Goal: Information Seeking & Learning: Learn about a topic

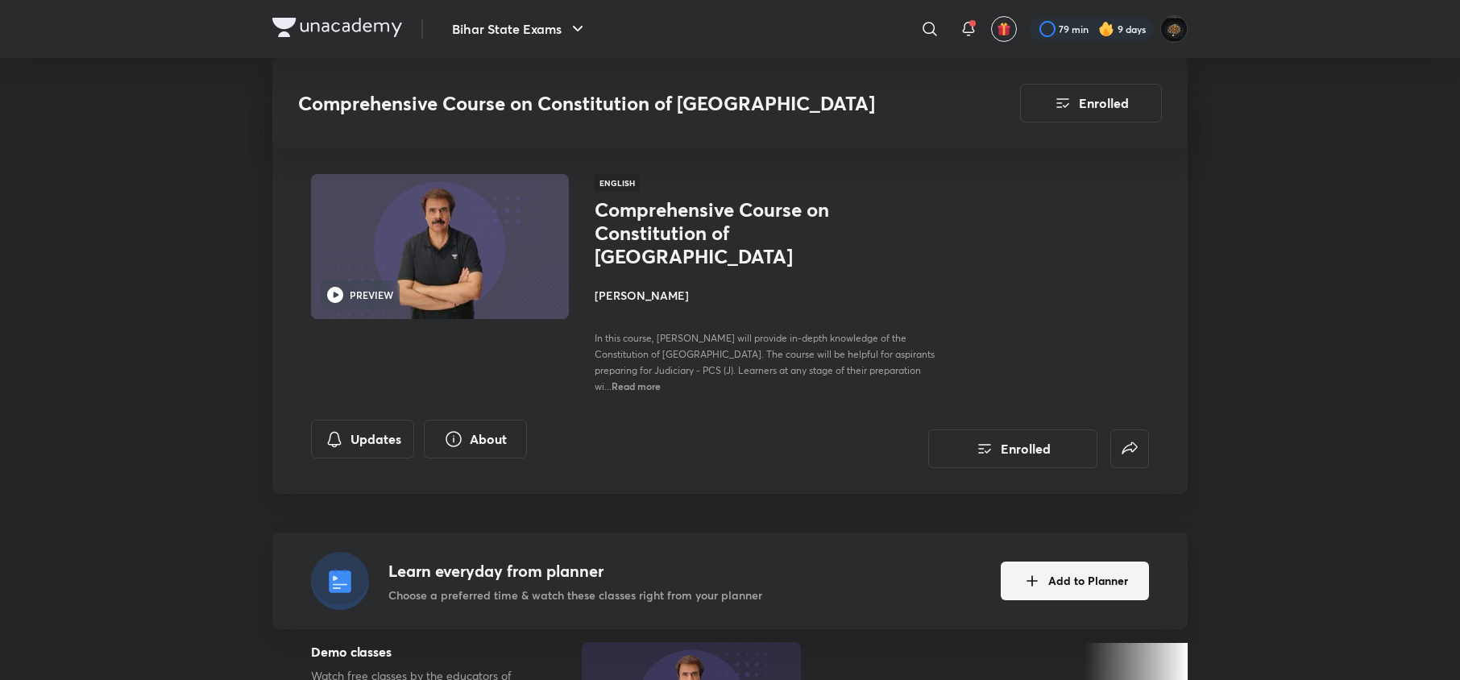
scroll to position [2850, 0]
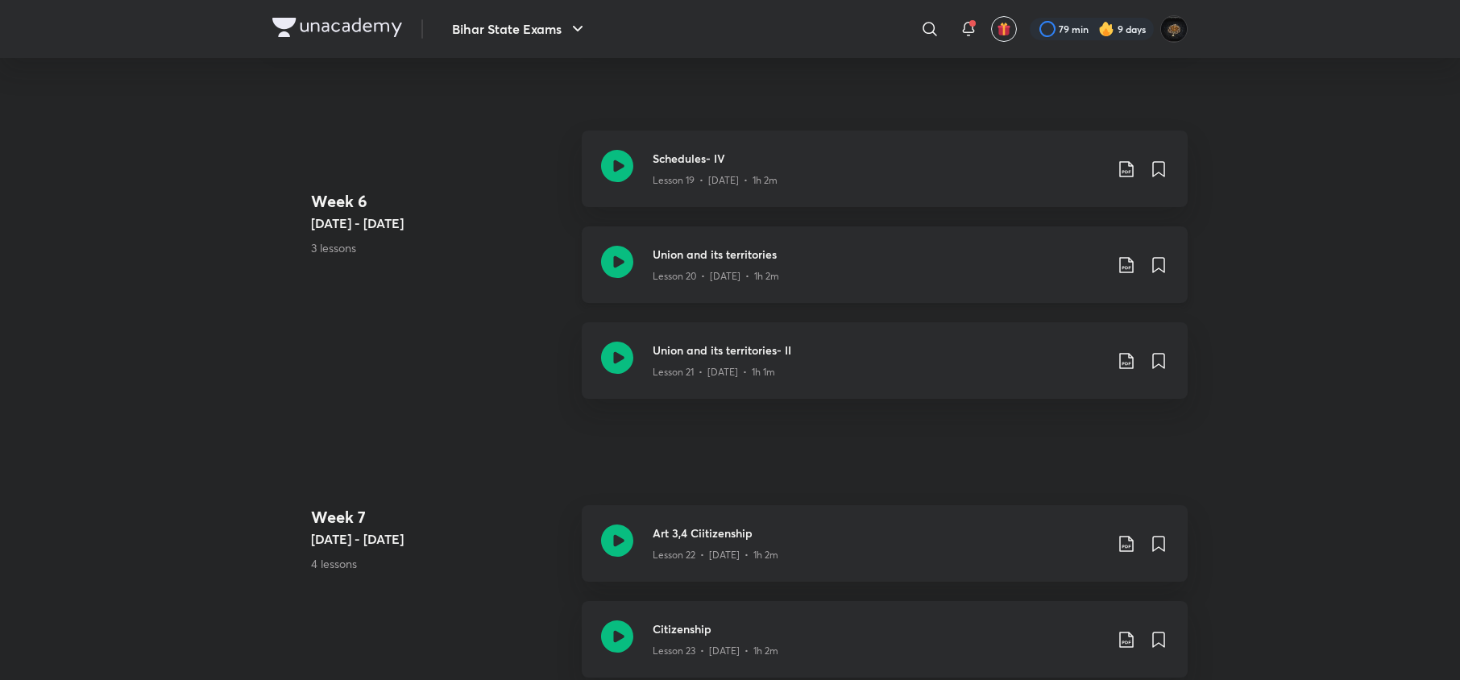
scroll to position [3065, 0]
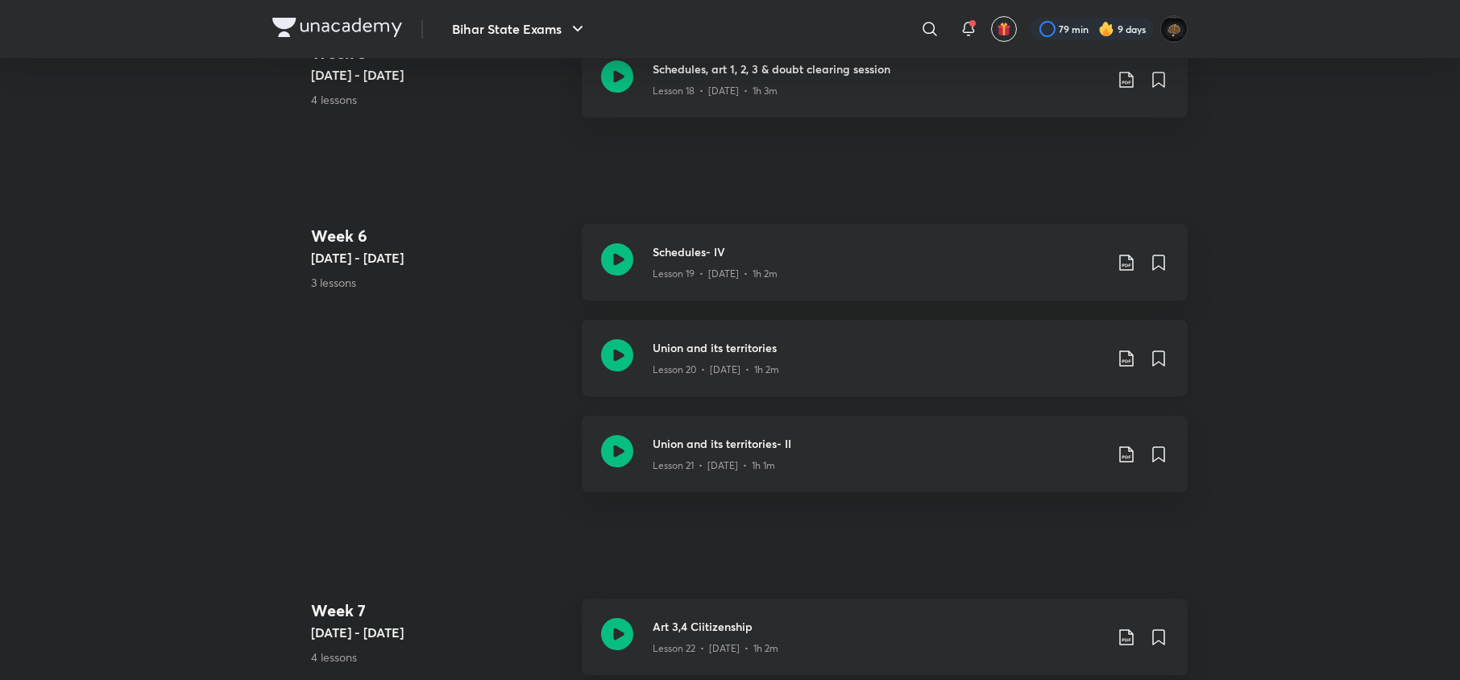
click at [620, 339] on icon at bounding box center [617, 355] width 32 height 32
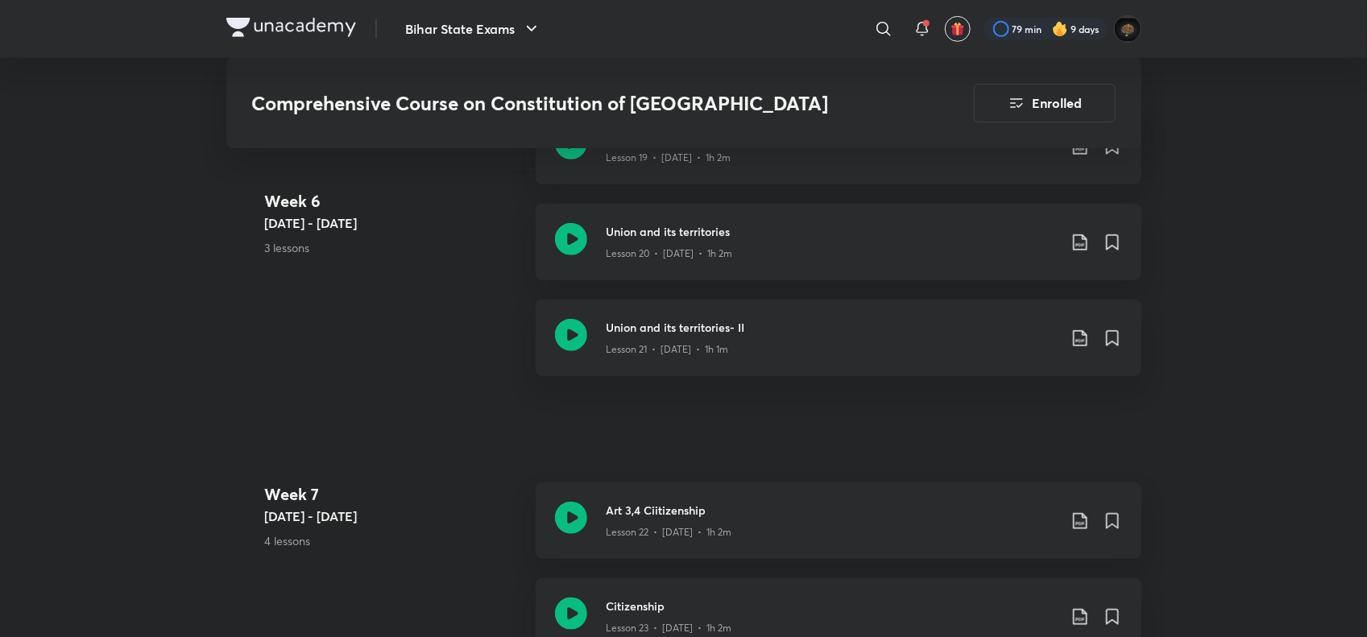
scroll to position [3178, 0]
click at [558, 321] on icon at bounding box center [571, 337] width 32 height 32
